Goal: Information Seeking & Learning: Learn about a topic

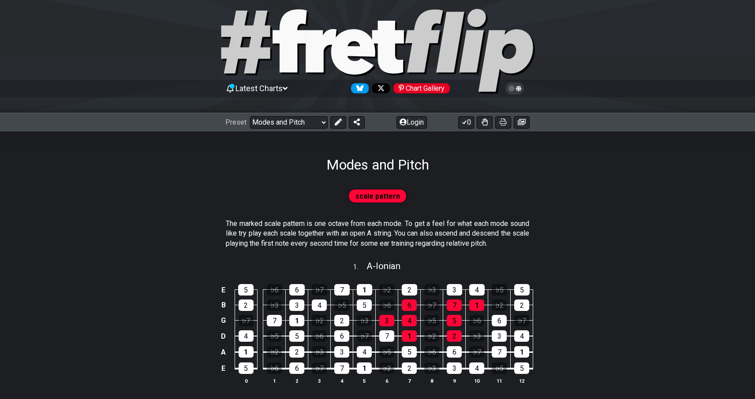
scroll to position [13, 0]
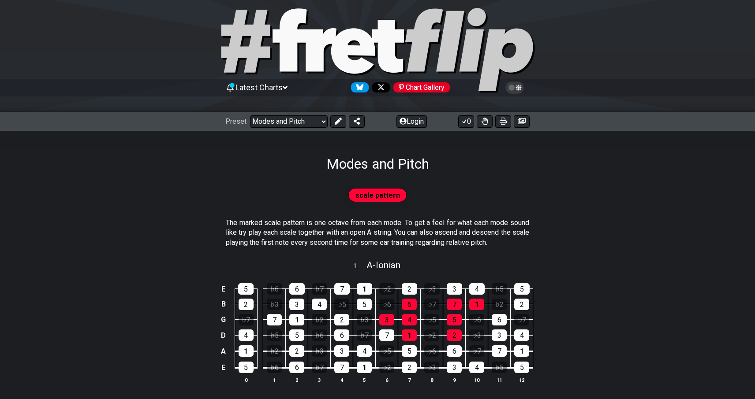
click at [324, 226] on p "The marked scale pattern is one octave from each mode. To get a feel for what e…" at bounding box center [377, 233] width 303 height 30
click at [367, 233] on p "The marked scale pattern is one octave from each mode. To get a feel for what e…" at bounding box center [377, 233] width 303 height 30
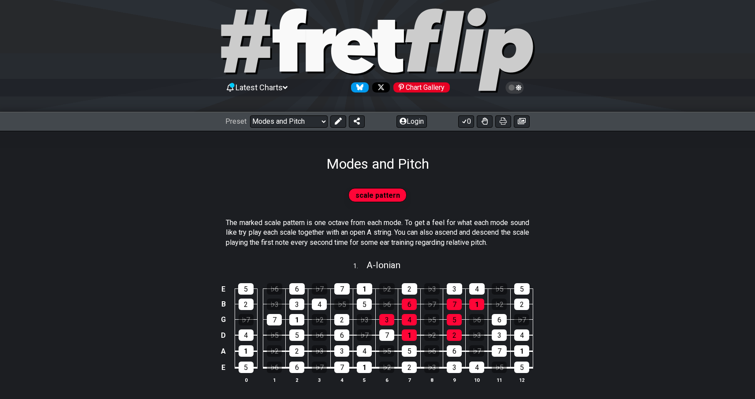
click at [367, 233] on p "The marked scale pattern is one octave from each mode. To get a feel for what e…" at bounding box center [377, 233] width 303 height 30
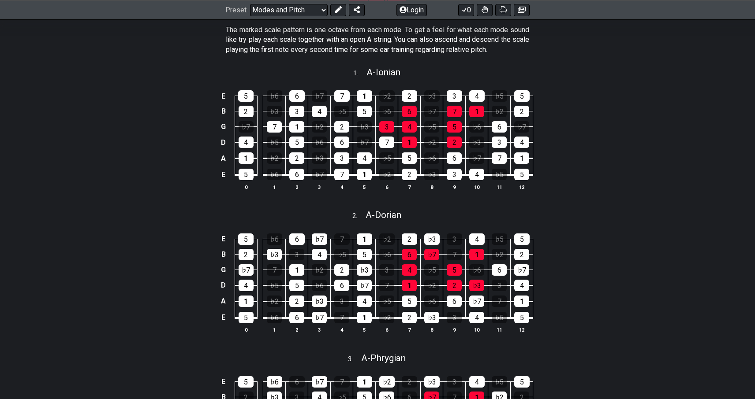
scroll to position [249, 0]
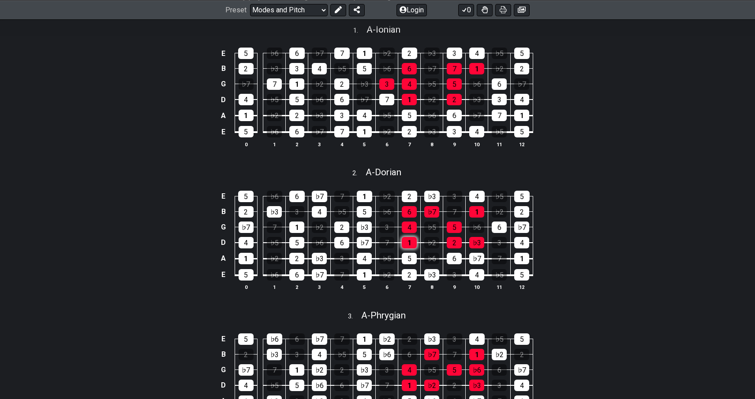
click at [408, 242] on div "1" at bounding box center [409, 242] width 15 height 11
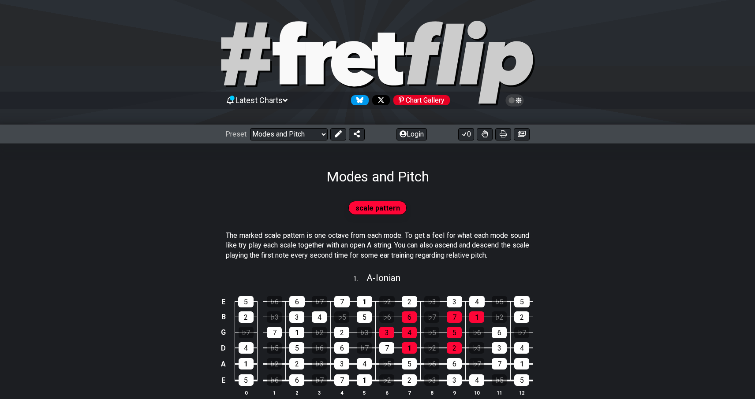
click at [386, 205] on span "scale pattern" at bounding box center [377, 208] width 45 height 13
click at [373, 208] on span "scale pattern" at bounding box center [377, 208] width 45 height 13
click at [473, 230] on div "The marked scale pattern is one octave from each mode. To get a feel for what e…" at bounding box center [377, 247] width 303 height 40
